Goal: Task Accomplishment & Management: Manage account settings

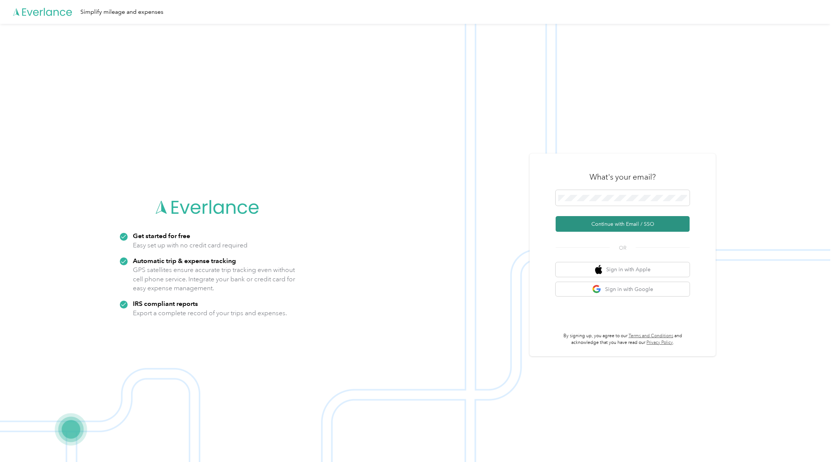
click at [638, 222] on button "Continue with Email / SSO" at bounding box center [623, 224] width 134 height 16
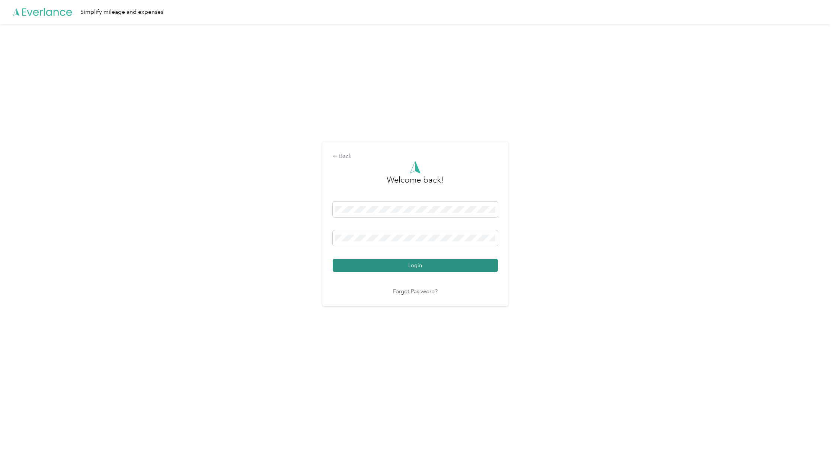
click at [444, 264] on button "Login" at bounding box center [415, 265] width 165 height 13
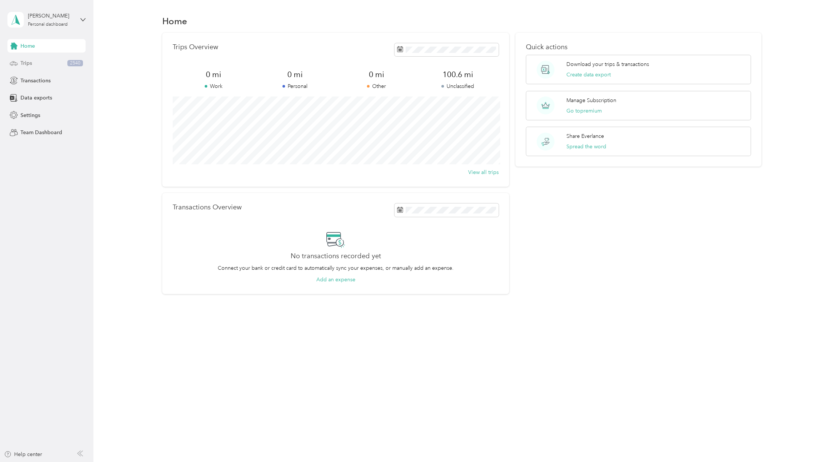
click at [29, 63] on span "Trips" at bounding box center [26, 63] width 12 height 8
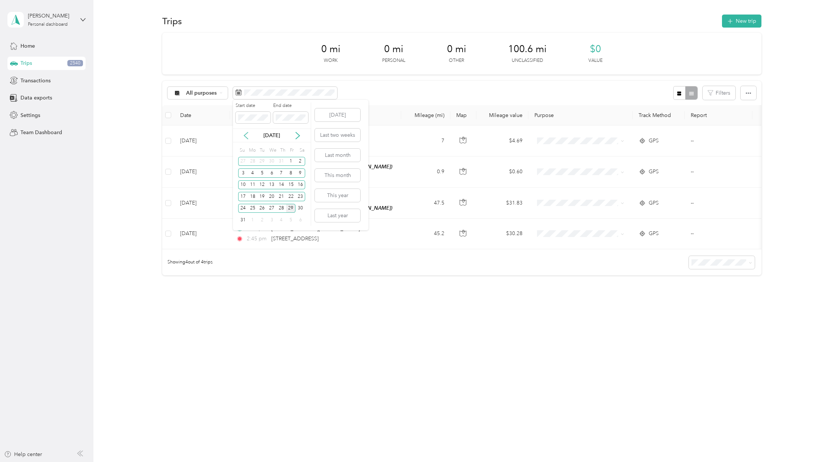
click at [242, 135] on icon at bounding box center [245, 135] width 7 height 7
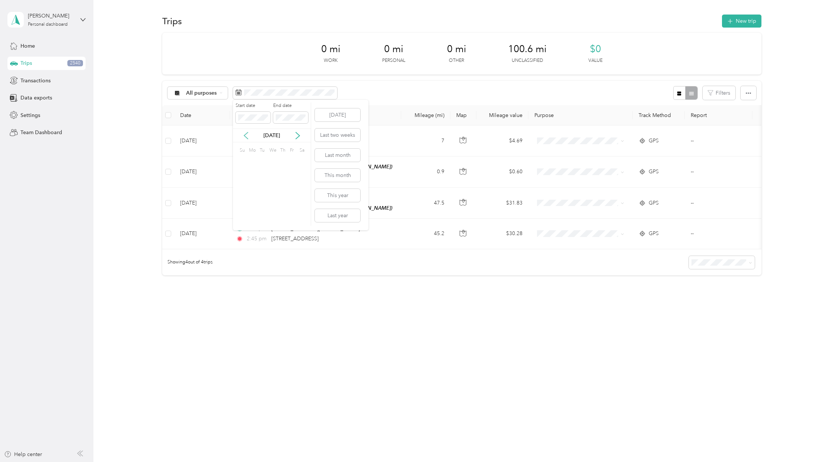
click at [242, 135] on icon at bounding box center [245, 135] width 7 height 7
click at [273, 161] on div "1" at bounding box center [272, 161] width 10 height 9
click at [291, 208] on div "31" at bounding box center [291, 208] width 10 height 9
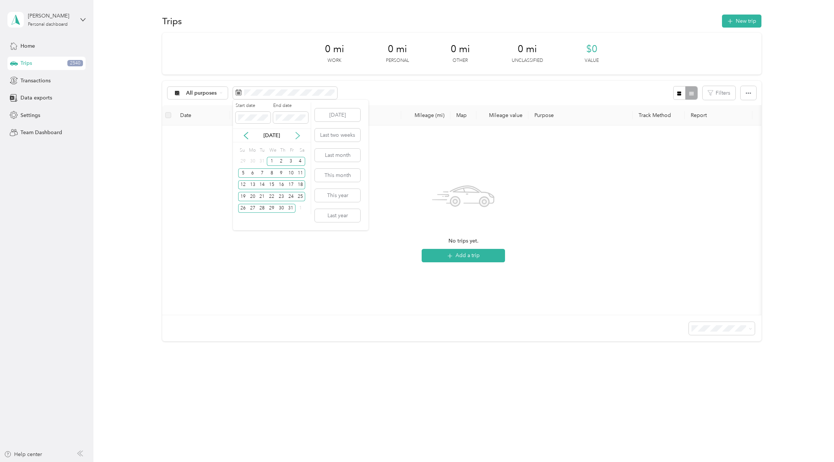
click at [298, 134] on icon at bounding box center [298, 135] width 4 height 7
click at [300, 161] on div "1" at bounding box center [301, 161] width 10 height 9
click at [291, 208] on div "28" at bounding box center [291, 208] width 10 height 9
click at [297, 135] on icon at bounding box center [297, 135] width 7 height 7
click at [303, 157] on div "1" at bounding box center [301, 161] width 10 height 9
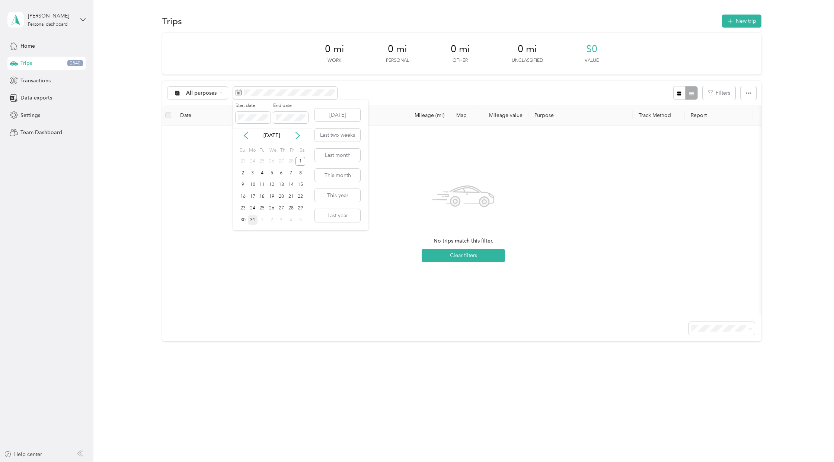
click at [254, 221] on div "31" at bounding box center [253, 219] width 10 height 9
click at [297, 135] on icon at bounding box center [297, 135] width 7 height 7
click at [261, 160] on div "1" at bounding box center [263, 161] width 10 height 9
click at [269, 208] on div "30" at bounding box center [272, 208] width 10 height 9
click at [297, 134] on icon at bounding box center [297, 135] width 7 height 7
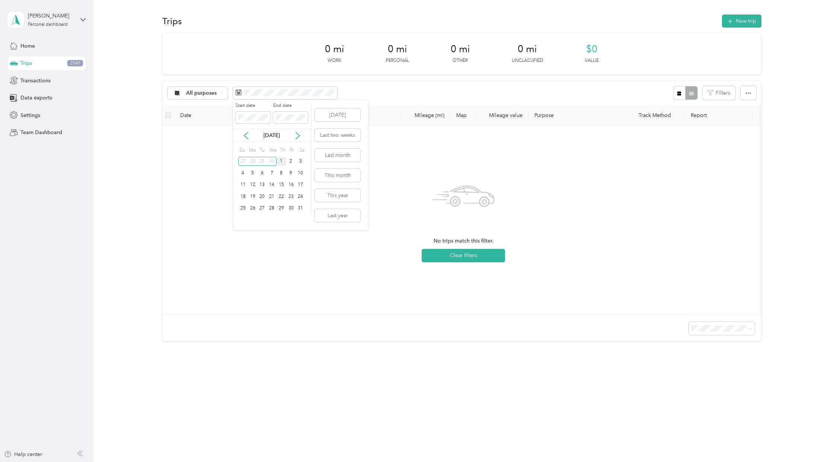
click at [281, 160] on div "1" at bounding box center [282, 161] width 10 height 9
click at [300, 208] on div "31" at bounding box center [301, 208] width 10 height 9
click at [299, 136] on icon at bounding box center [297, 135] width 7 height 7
click at [243, 161] on div "1" at bounding box center [243, 161] width 10 height 9
click at [253, 208] on div "30" at bounding box center [253, 208] width 10 height 9
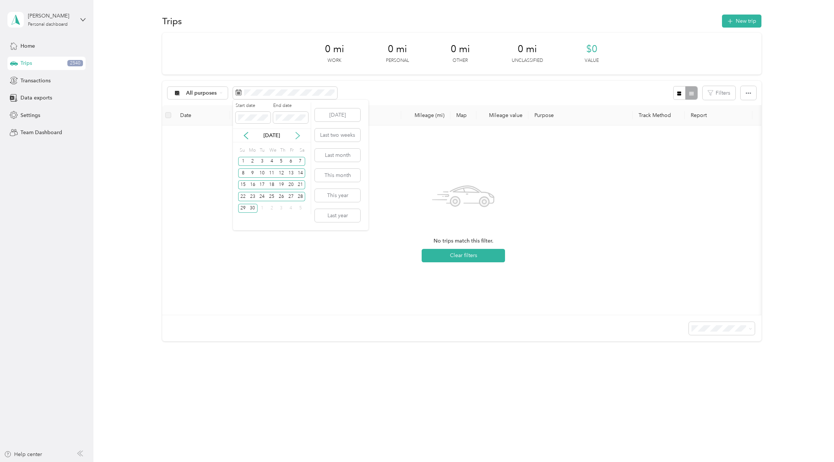
click at [296, 134] on icon at bounding box center [297, 135] width 7 height 7
click at [261, 163] on div "1" at bounding box center [263, 161] width 10 height 9
click at [280, 208] on div "31" at bounding box center [282, 208] width 10 height 9
click at [297, 135] on icon at bounding box center [297, 135] width 7 height 7
click at [289, 162] on div "1" at bounding box center [291, 161] width 10 height 9
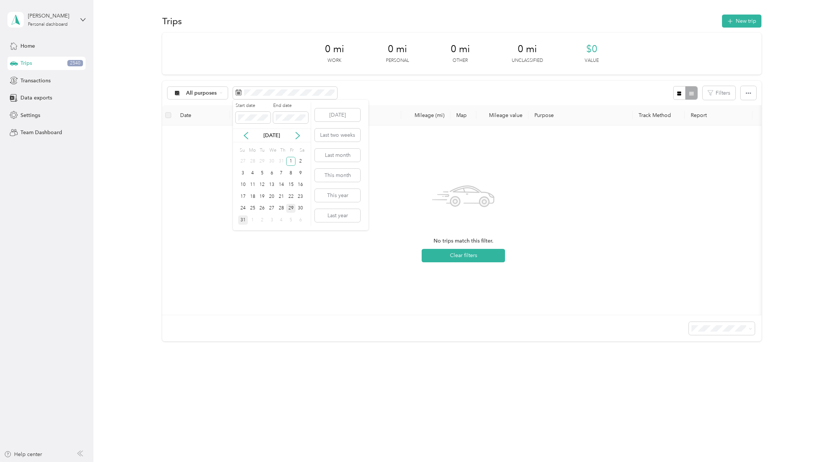
click at [241, 217] on div "31" at bounding box center [243, 219] width 10 height 9
